Goal: Navigation & Orientation: Find specific page/section

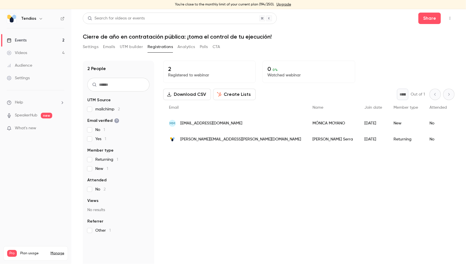
click at [31, 40] on link "Events 2" at bounding box center [35, 40] width 71 height 13
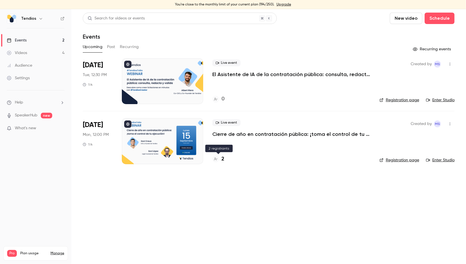
click at [222, 160] on h4 "2" at bounding box center [223, 159] width 3 height 8
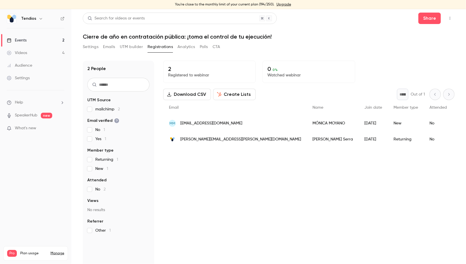
click at [27, 44] on link "Events 2" at bounding box center [35, 40] width 71 height 13
